Goal: Information Seeking & Learning: Learn about a topic

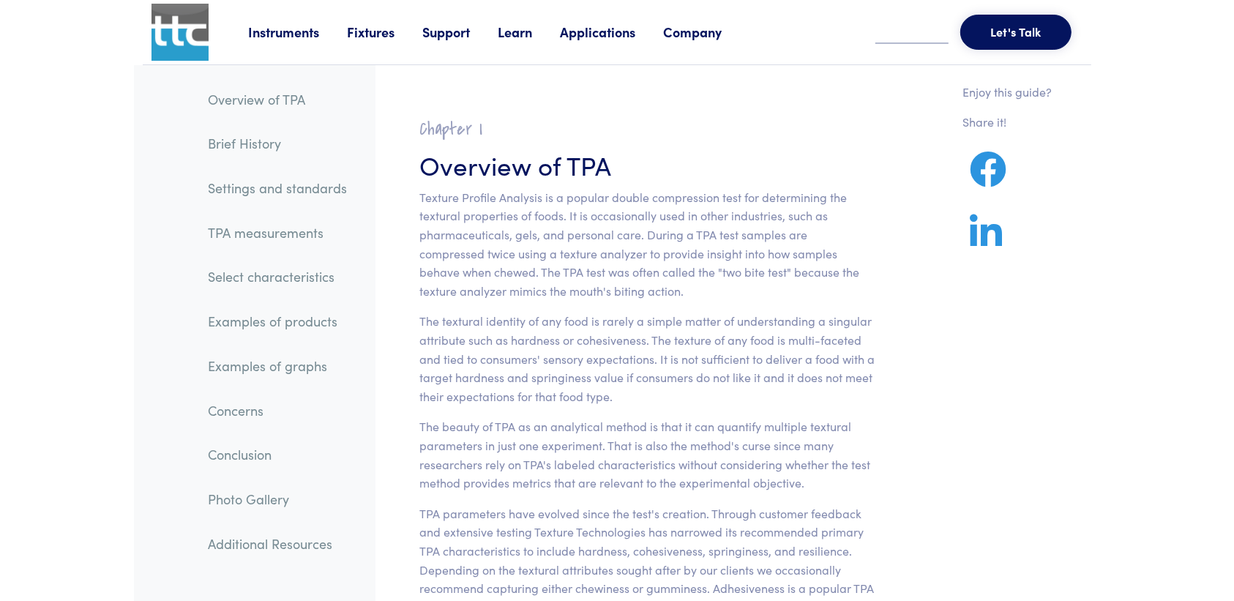
click at [269, 234] on link "TPA measurements" at bounding box center [277, 233] width 162 height 34
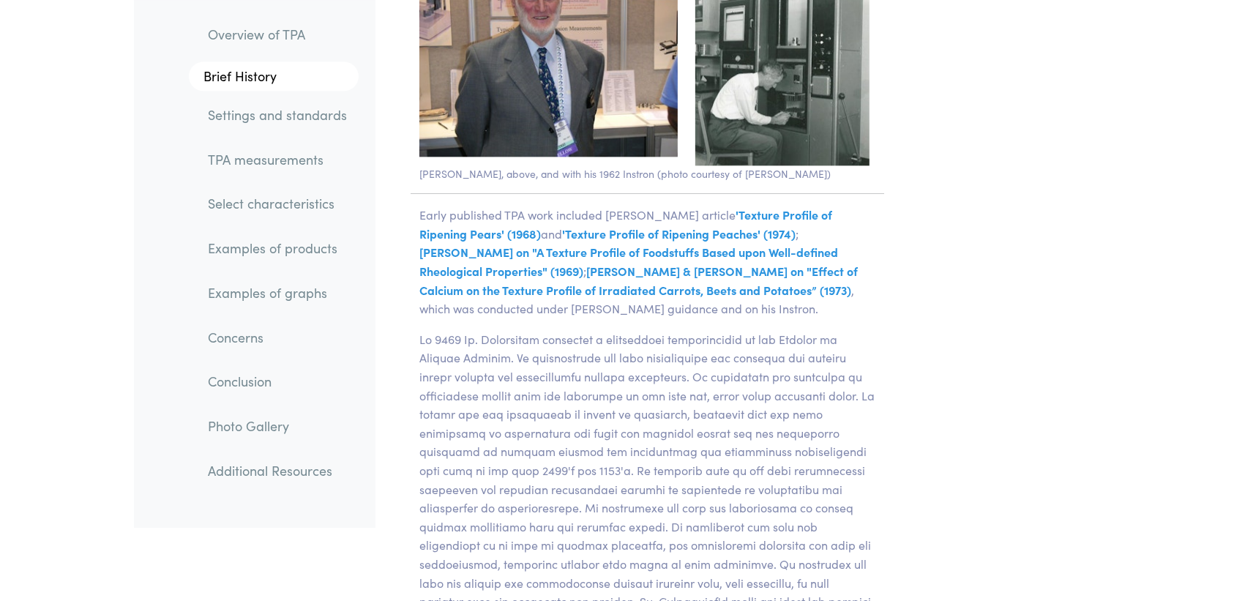
scroll to position [3201, 0]
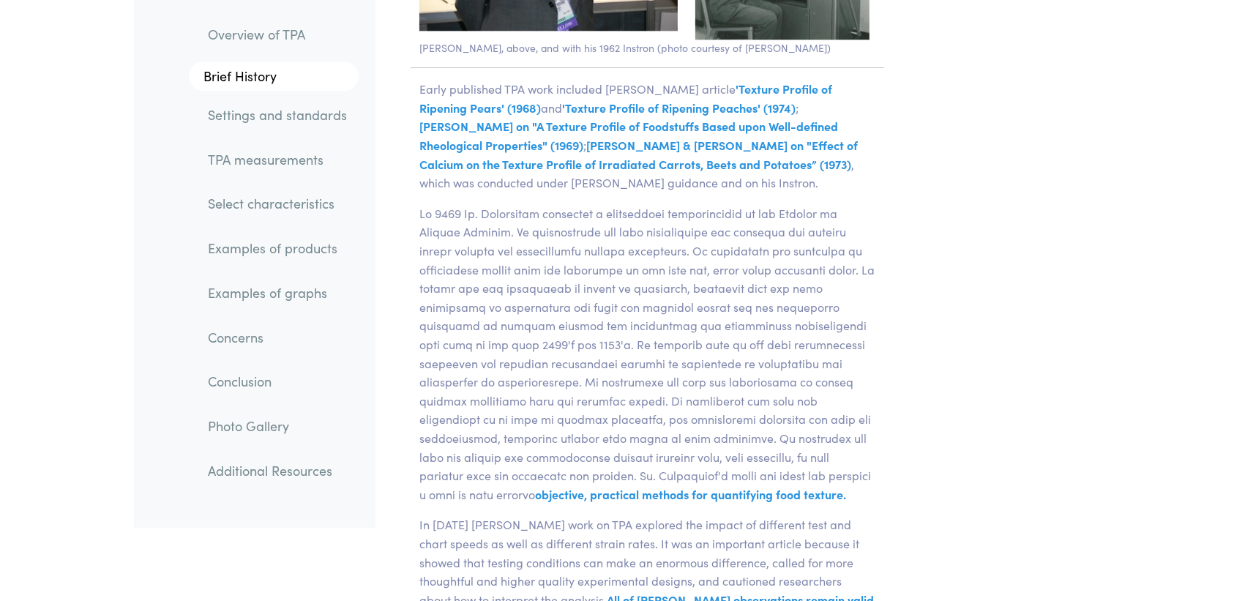
click at [272, 156] on link "TPA measurements" at bounding box center [277, 160] width 162 height 34
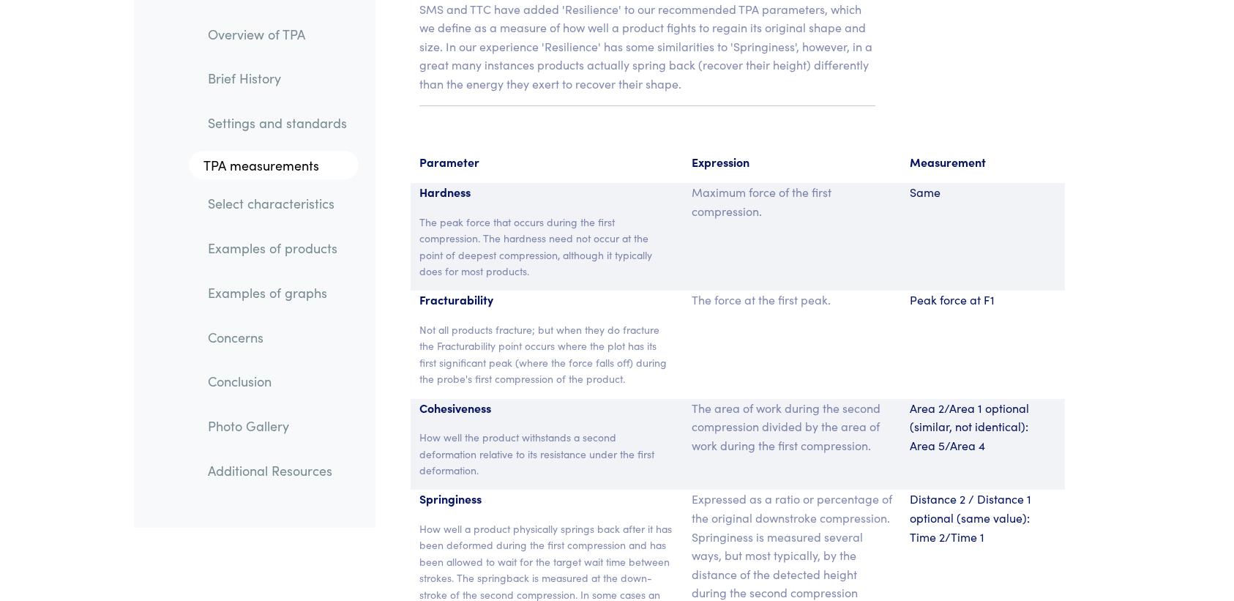
scroll to position [9443, 0]
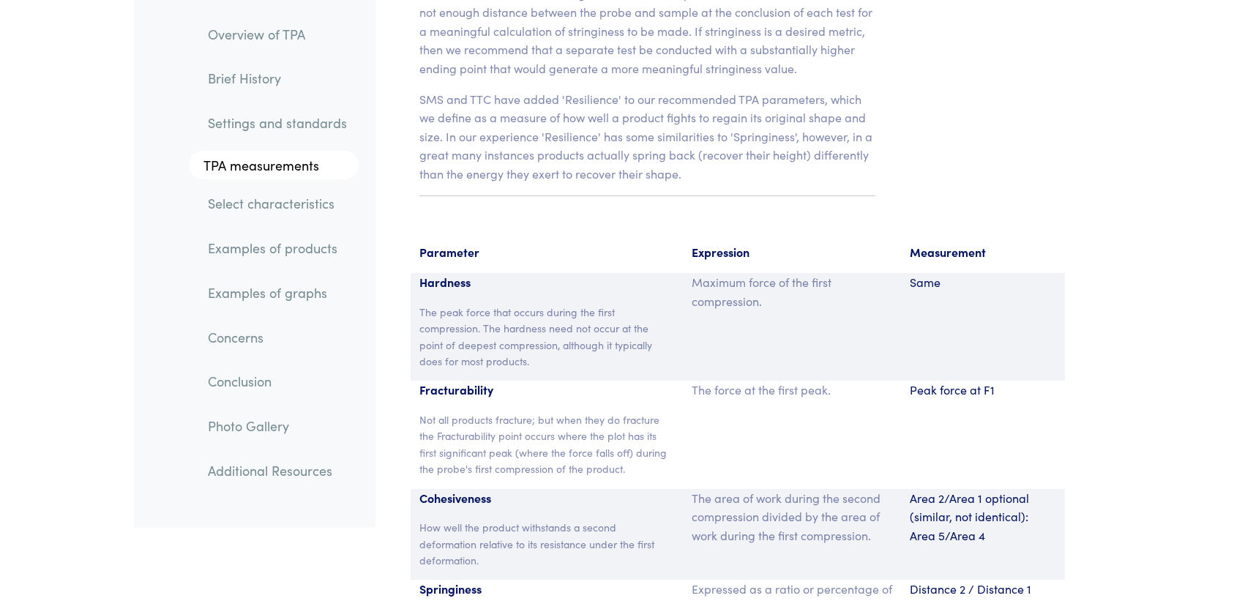
click at [451, 273] on div "Hardness The peak force that occurs during the first compression. The hardness …" at bounding box center [547, 327] width 273 height 108
drag, startPoint x: 463, startPoint y: 277, endPoint x: 462, endPoint y: 339, distance: 62.2
click at [463, 276] on div "Hardness The peak force that occurs during the first compression. The hardness …" at bounding box center [547, 327] width 273 height 108
click at [463, 380] on p "Fracturability" at bounding box center [546, 389] width 255 height 19
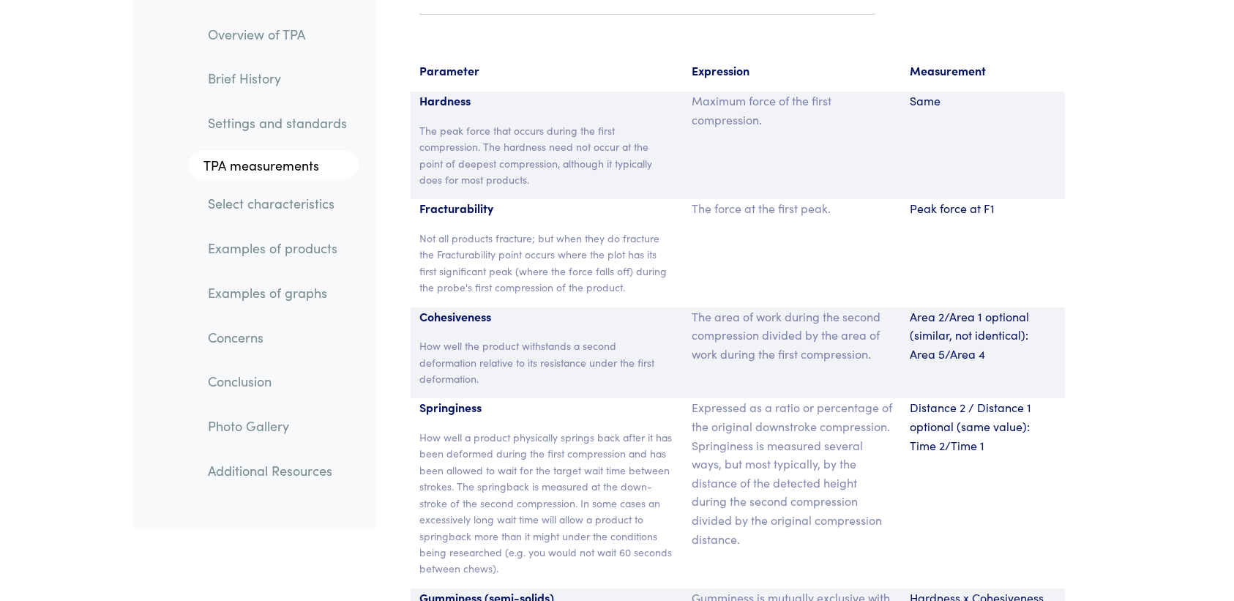
scroll to position [9626, 0]
drag, startPoint x: 912, startPoint y: 297, endPoint x: 1030, endPoint y: 301, distance: 117.9
click at [1030, 306] on p "Area 2/Area 1 optional (similar, not identical): Area 5/Area 4" at bounding box center [983, 334] width 146 height 56
drag, startPoint x: 912, startPoint y: 331, endPoint x: 989, endPoint y: 341, distance: 76.7
click at [989, 341] on div "Area 2/Area 1 optional (similar, not identical): Area 5/Area 4" at bounding box center [983, 351] width 164 height 91
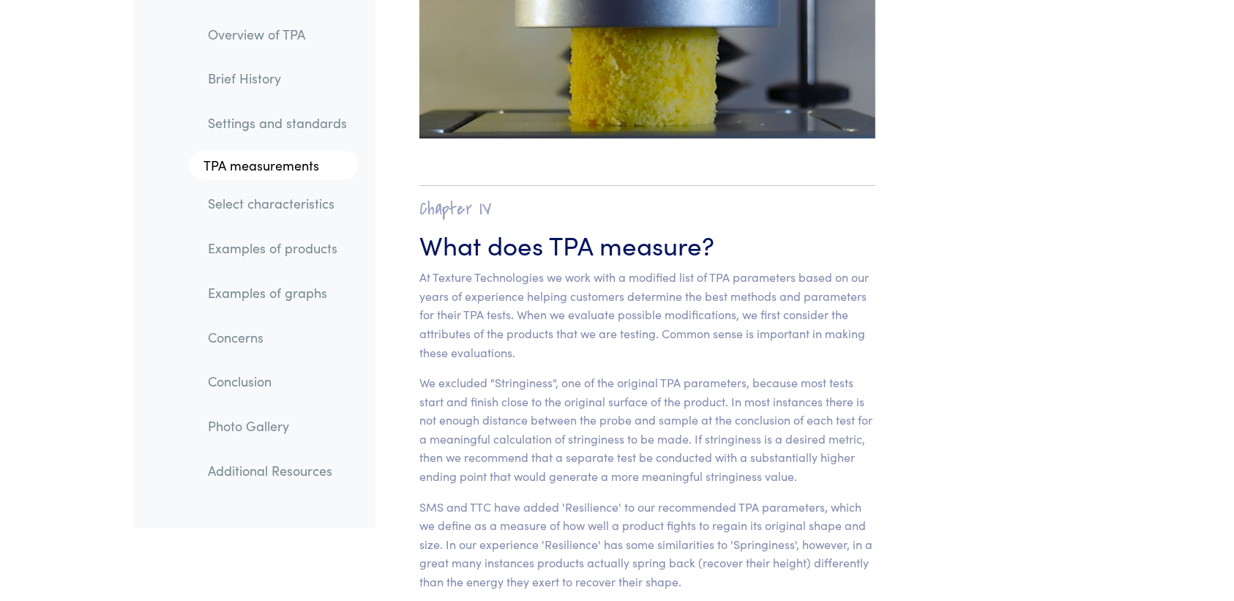
scroll to position [8803, 0]
